Goal: Information Seeking & Learning: Learn about a topic

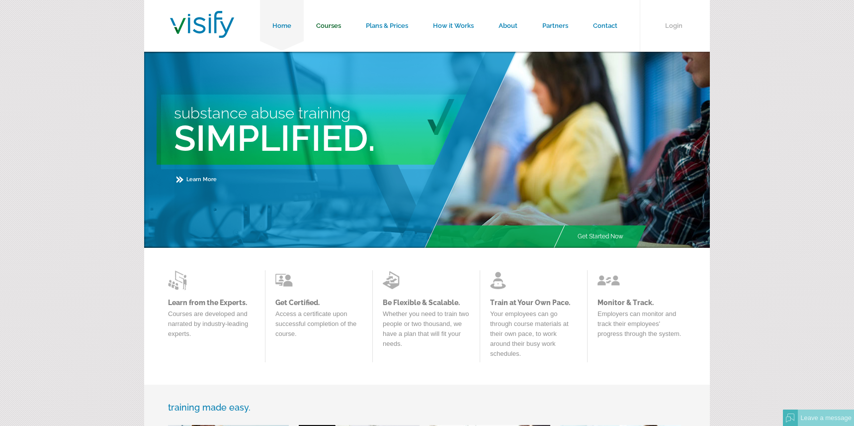
click at [332, 26] on link "Courses" at bounding box center [329, 26] width 50 height 52
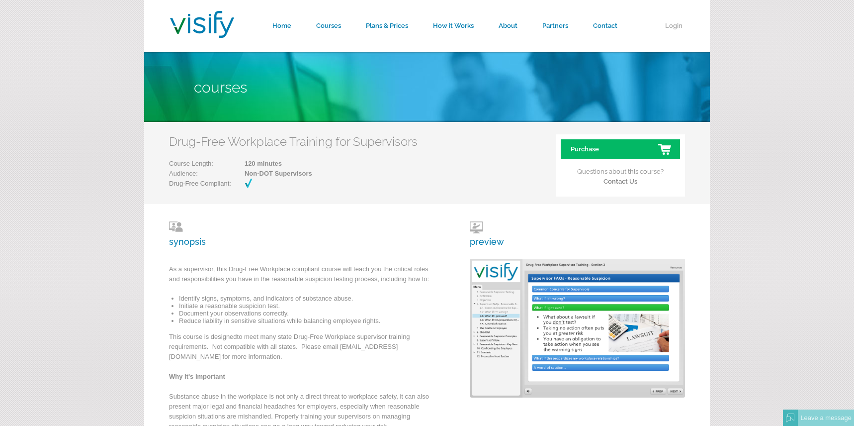
scroll to position [50, 0]
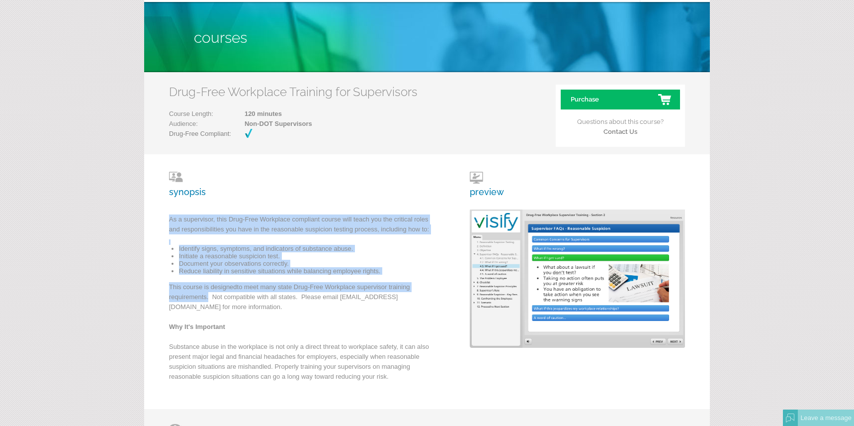
drag, startPoint x: 170, startPoint y: 217, endPoint x: 208, endPoint y: 297, distance: 89.2
click at [208, 297] on div "synopsis As a supervisor, this Drug-Free Workplace compliant course will teach …" at bounding box center [303, 282] width 268 height 220
copy div "As a supervisor, this Drug-Free Workplace compliant course will teach you the c…"
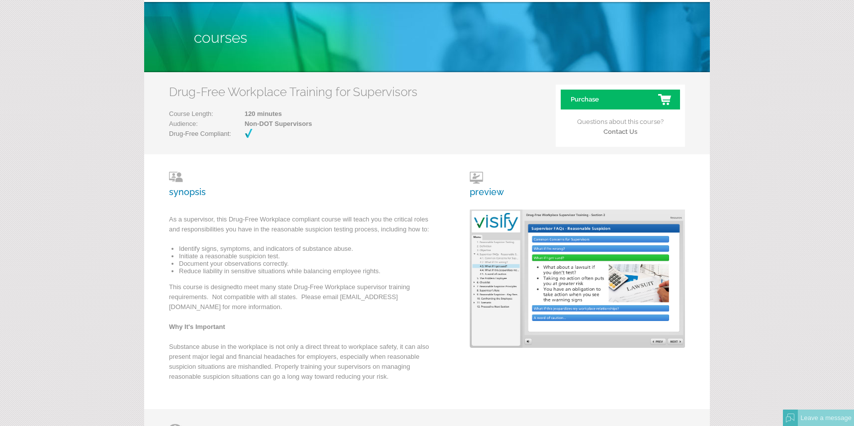
click at [487, 193] on h3 "preview" at bounding box center [487, 184] width 34 height 25
click at [490, 236] on img at bounding box center [577, 278] width 215 height 138
click at [481, 193] on h3 "preview" at bounding box center [487, 184] width 34 height 25
click at [473, 178] on h3 "preview" at bounding box center [487, 184] width 34 height 25
click at [506, 246] on img at bounding box center [577, 278] width 215 height 138
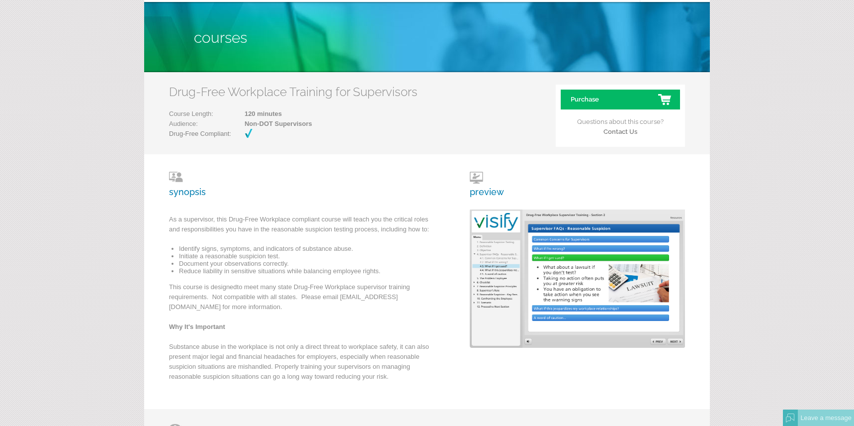
click at [637, 254] on img at bounding box center [577, 278] width 215 height 138
click at [592, 289] on img at bounding box center [577, 278] width 215 height 138
click at [455, 308] on div "synopsis As a supervisor, this Drug-Free Workplace compliant course will teach …" at bounding box center [427, 281] width 566 height 255
click at [517, 297] on img at bounding box center [577, 278] width 215 height 138
click at [527, 246] on img at bounding box center [577, 278] width 215 height 138
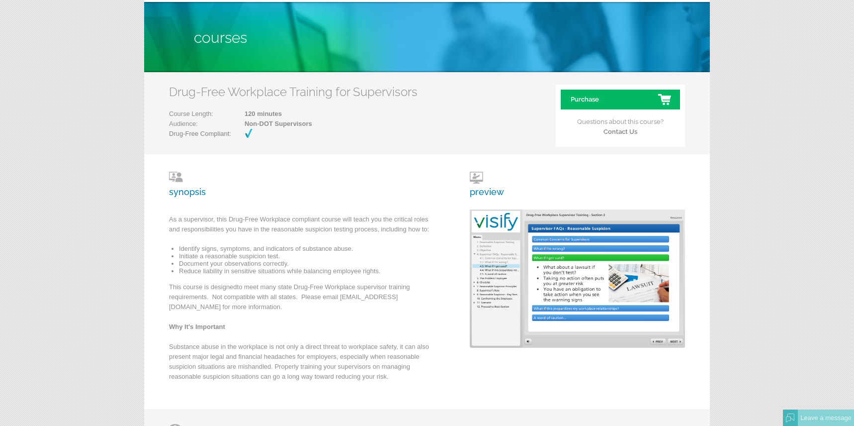
click at [379, 258] on li "Initiate a reasonable suspicion test." at bounding box center [308, 255] width 259 height 7
click at [613, 281] on img at bounding box center [577, 278] width 215 height 138
